Goal: Task Accomplishment & Management: Manage account settings

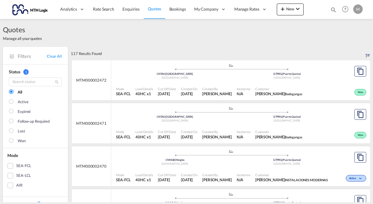
click at [332, 9] on md-icon "icon-magnify" at bounding box center [333, 9] width 6 height 6
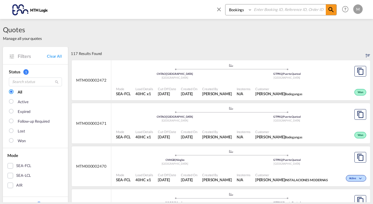
click at [249, 10] on select "Bookings Quotes Enquiries" at bounding box center [239, 9] width 28 height 11
select select "Quotes"
click at [238, 15] on div "Bookings Quotes Enquiries" at bounding box center [280, 9] width 111 height 11
click at [260, 11] on input at bounding box center [288, 9] width 73 height 10
type input "mtm000002465"
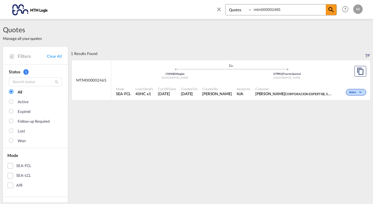
click at [324, 82] on div "Mode SEA-FCL Load Details 40HC x1 Cut Off Date [DATE] Created On [DATE] Created…" at bounding box center [240, 91] width 259 height 18
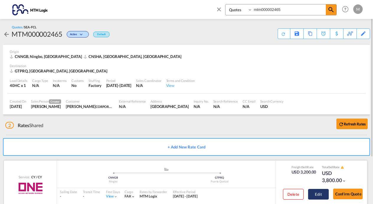
click at [322, 192] on button "Edit" at bounding box center [318, 193] width 21 height 11
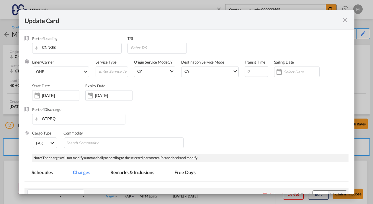
select select "per container"
select select "per B/L"
select select "per container"
